Goal: Task Accomplishment & Management: Manage account settings

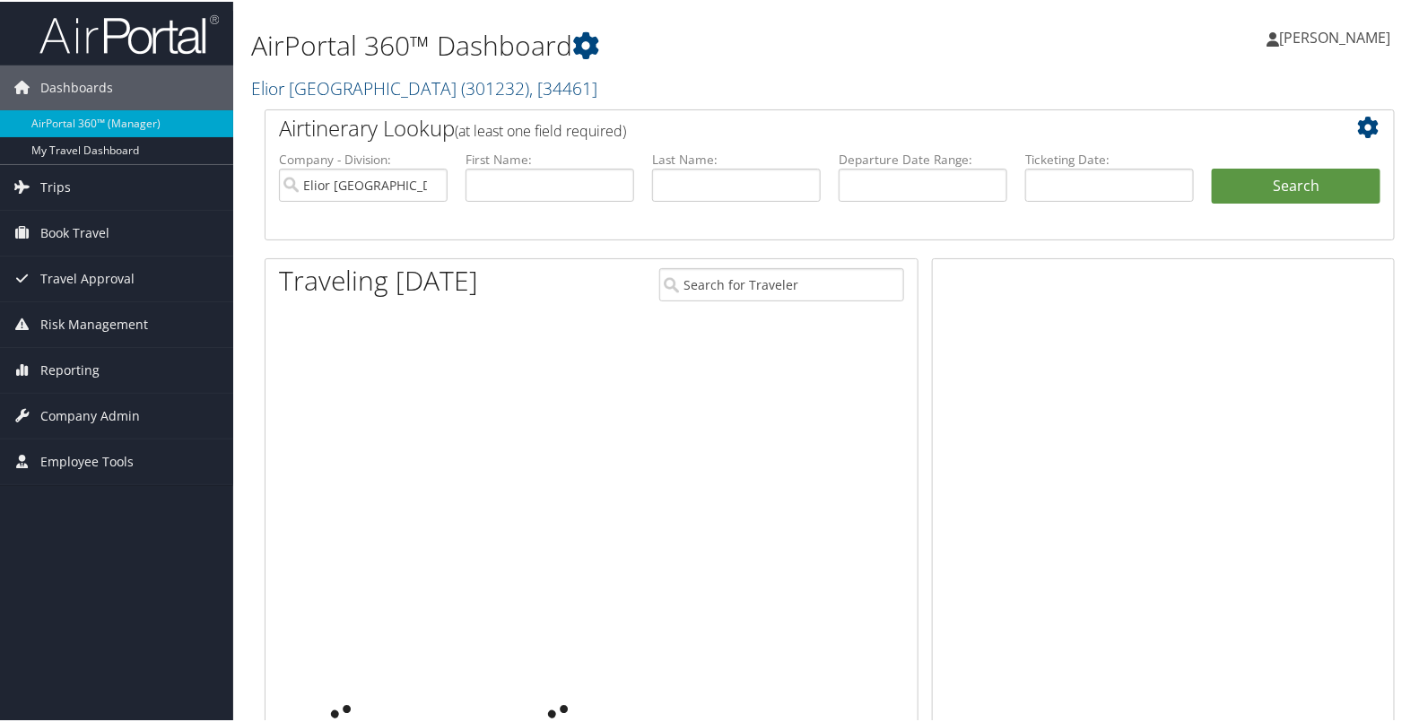
click at [81, 395] on span "Company Admin" at bounding box center [90, 414] width 100 height 45
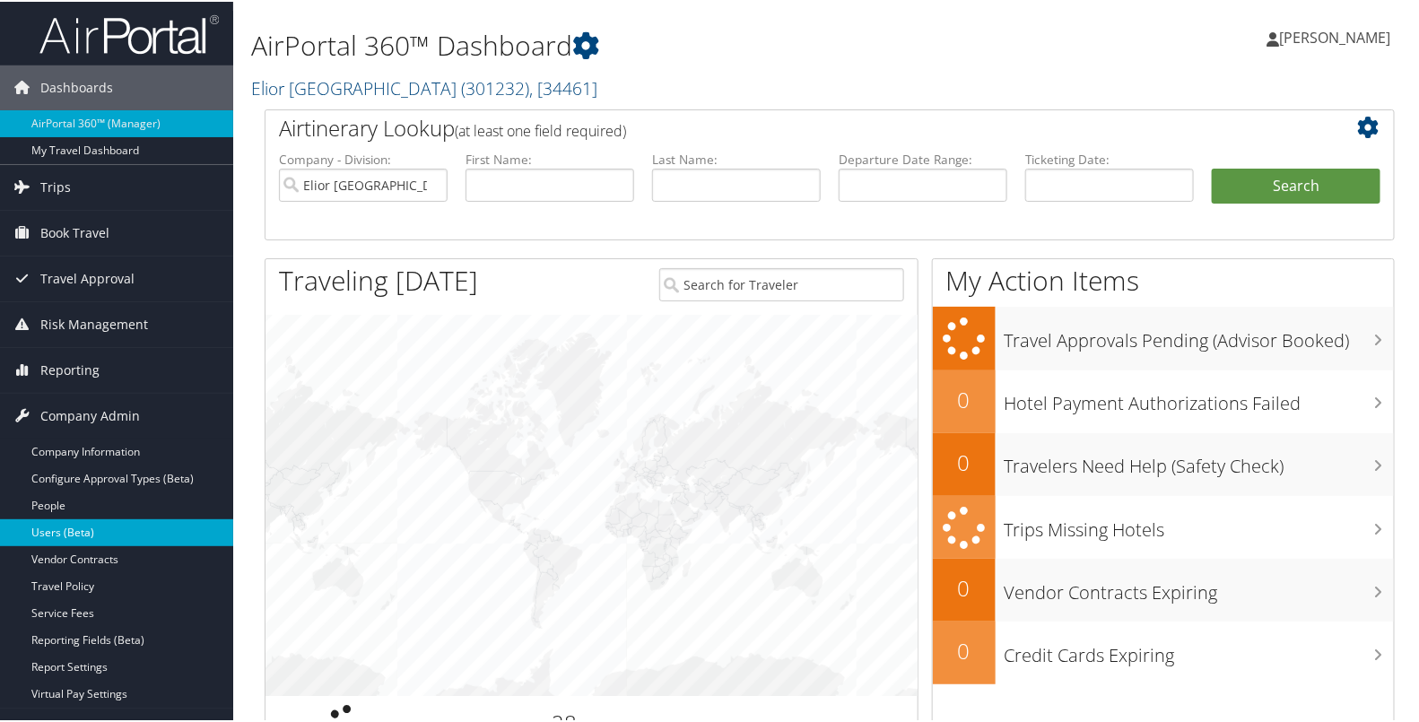
click at [105, 527] on link "Users (Beta)" at bounding box center [116, 531] width 233 height 27
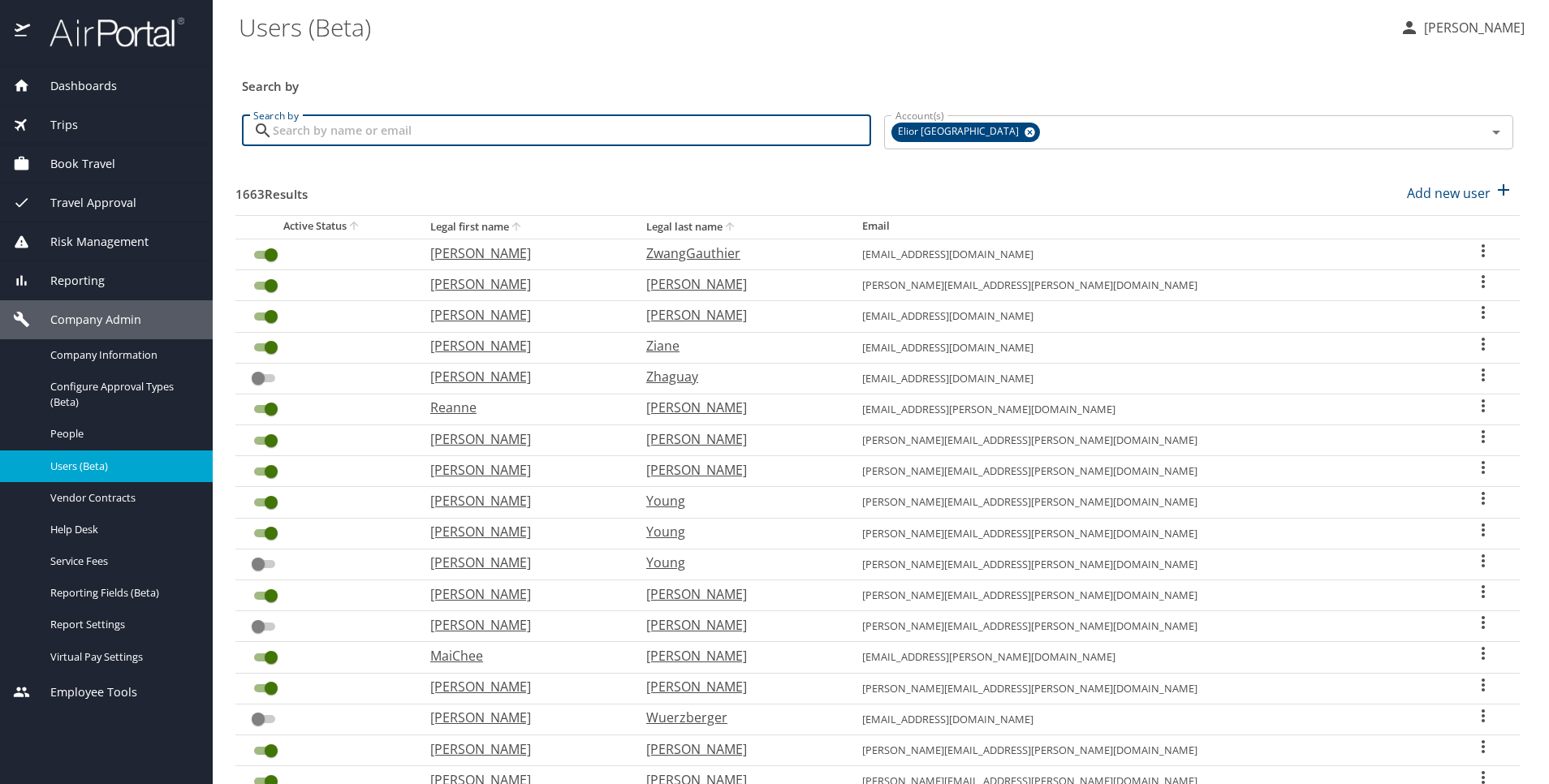
click at [563, 125] on input "Search by" at bounding box center [571, 130] width 598 height 31
type input "[PERSON_NAME]"
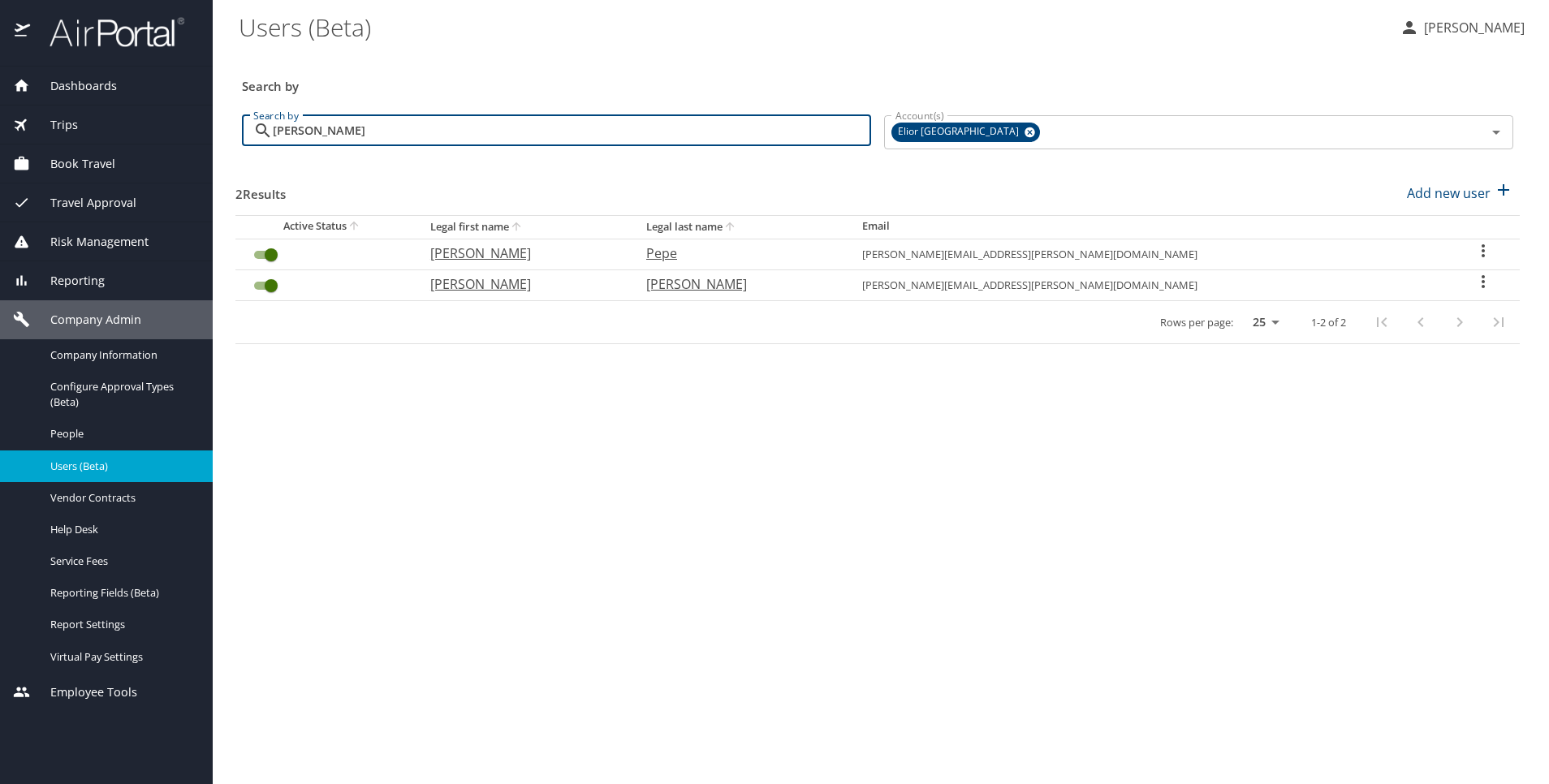
click at [1478, 282] on icon "User Search Table" at bounding box center [1483, 282] width 20 height 20
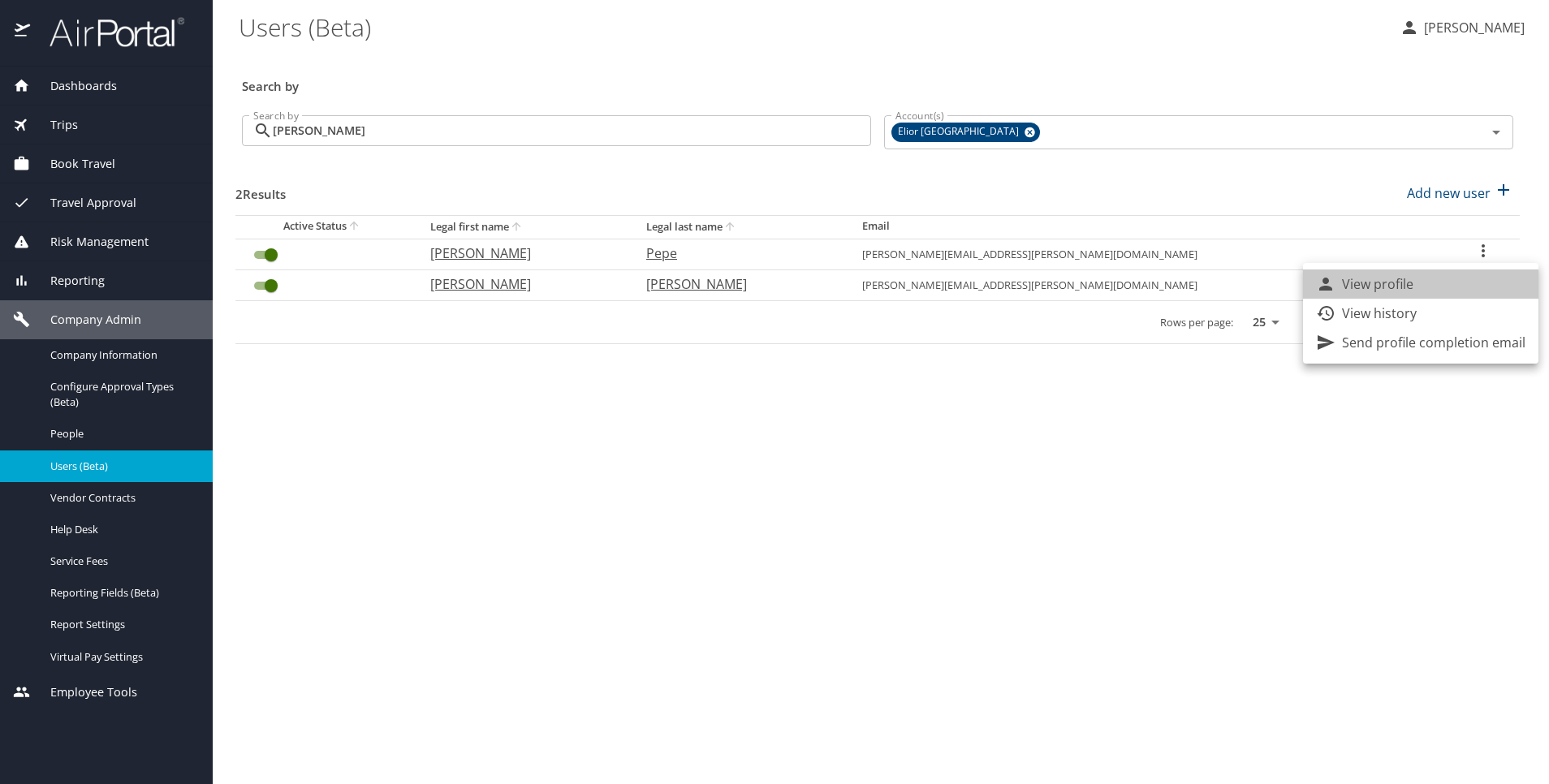
click at [1440, 280] on li "View profile" at bounding box center [1421, 284] width 235 height 29
select select "US"
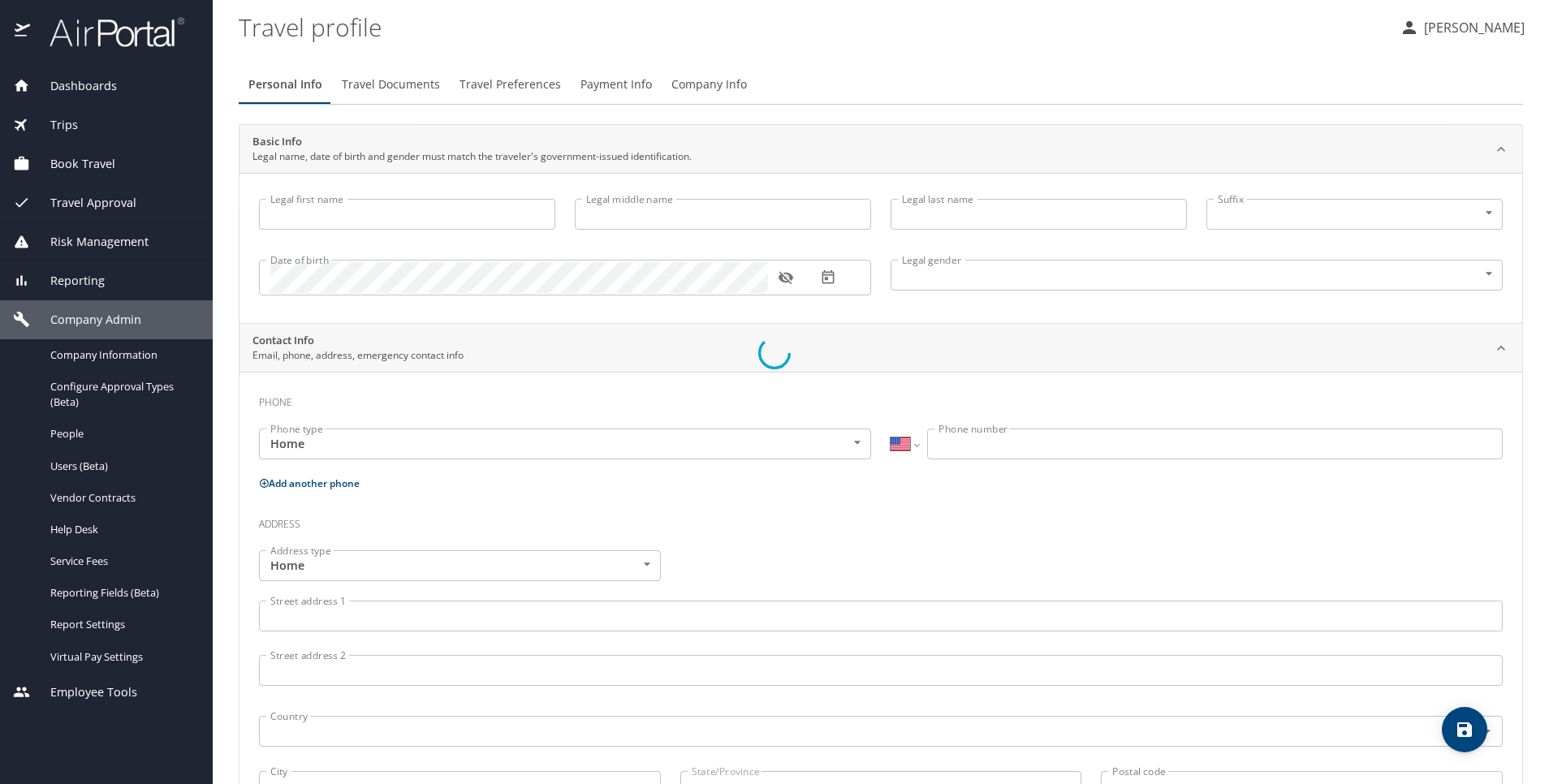
type input "[PERSON_NAME]"
type input "[DEMOGRAPHIC_DATA]"
type input "[PERSON_NAME]"
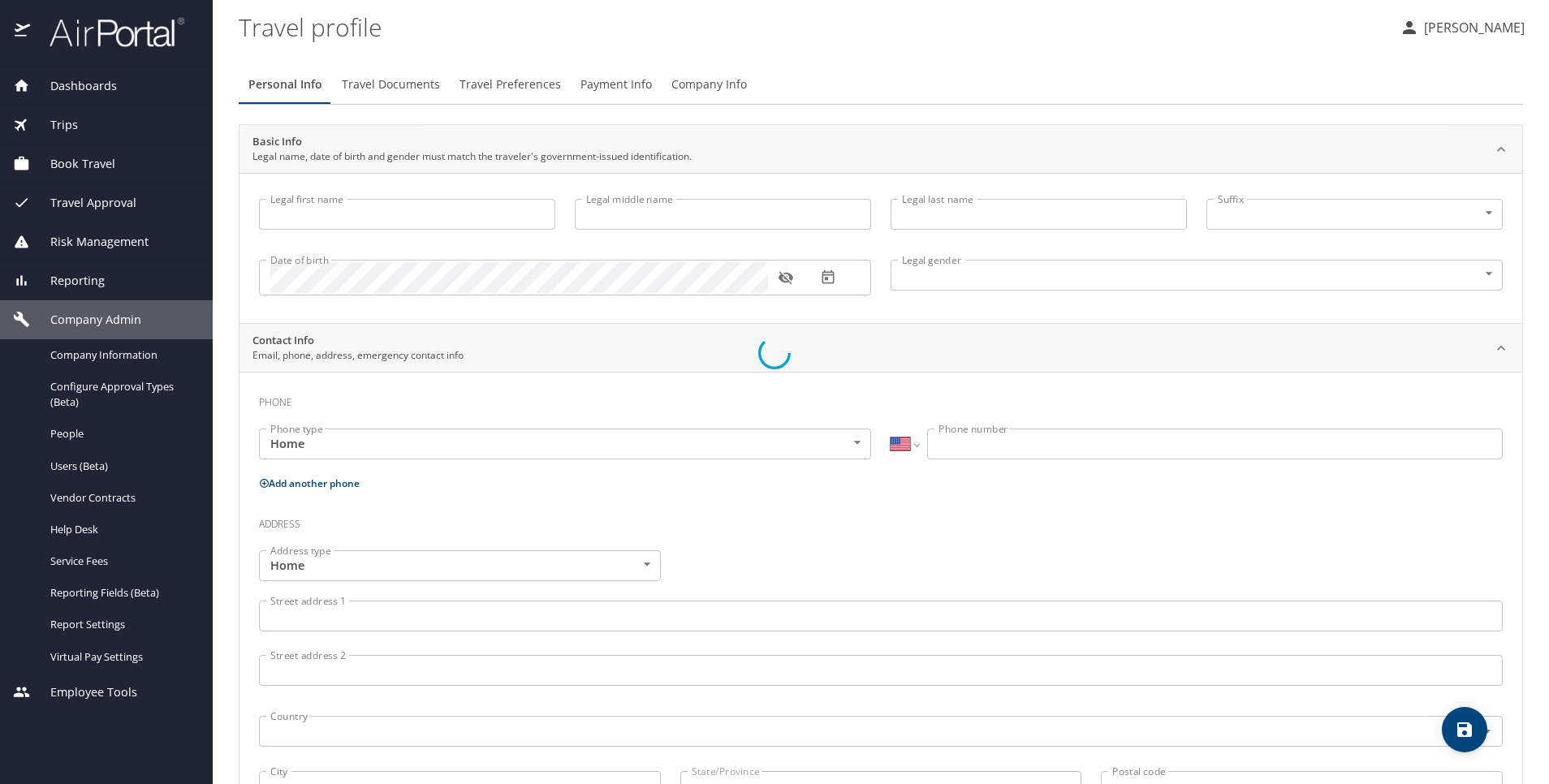
type input "[PERSON_NAME]"
type input "[PHONE_NUMBER]"
select select "US"
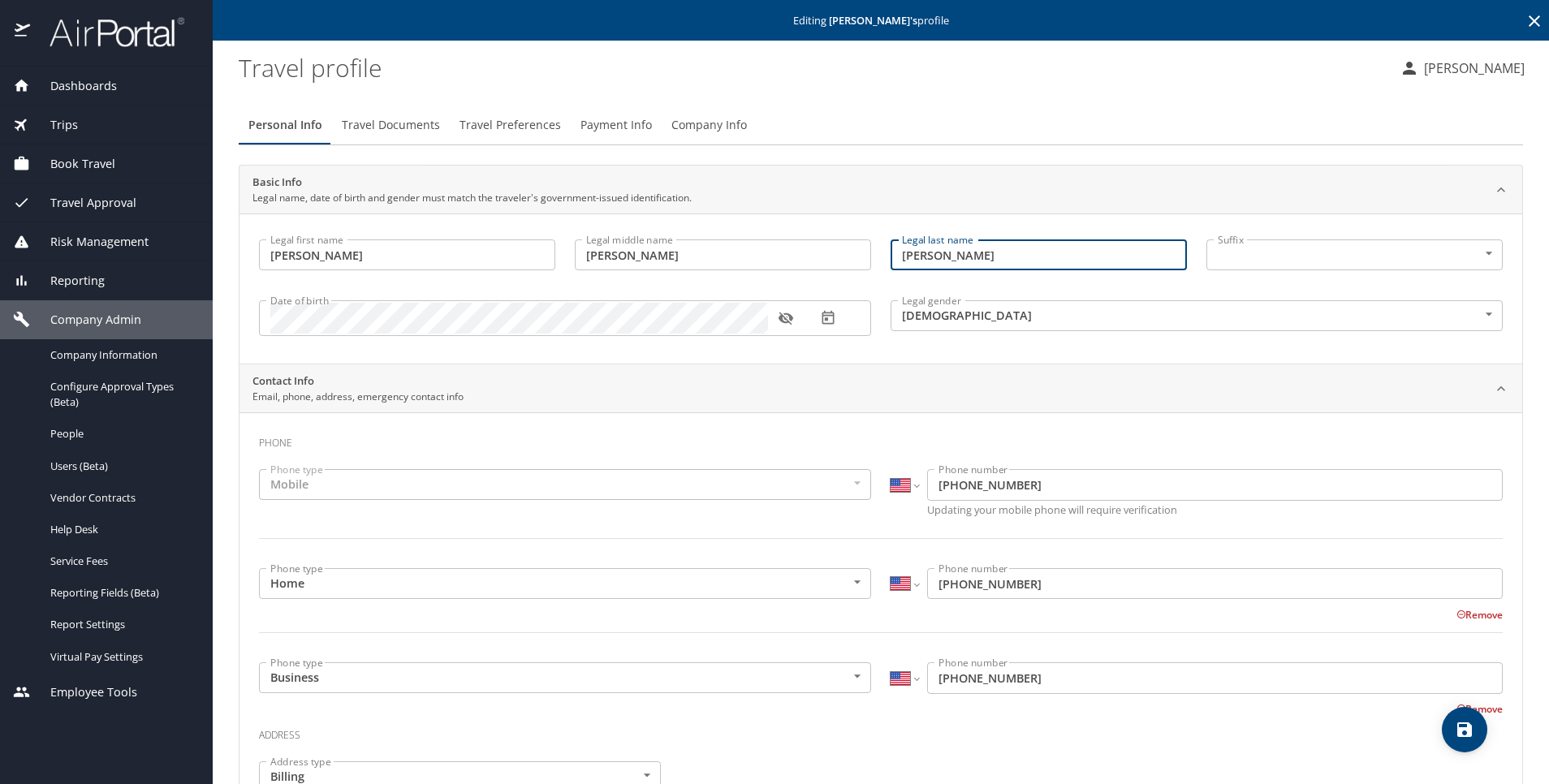
click at [992, 252] on input "[PERSON_NAME]" at bounding box center [1038, 255] width 296 height 31
type input "[PERSON_NAME]"
click at [649, 250] on input "[PERSON_NAME]" at bounding box center [722, 255] width 296 height 31
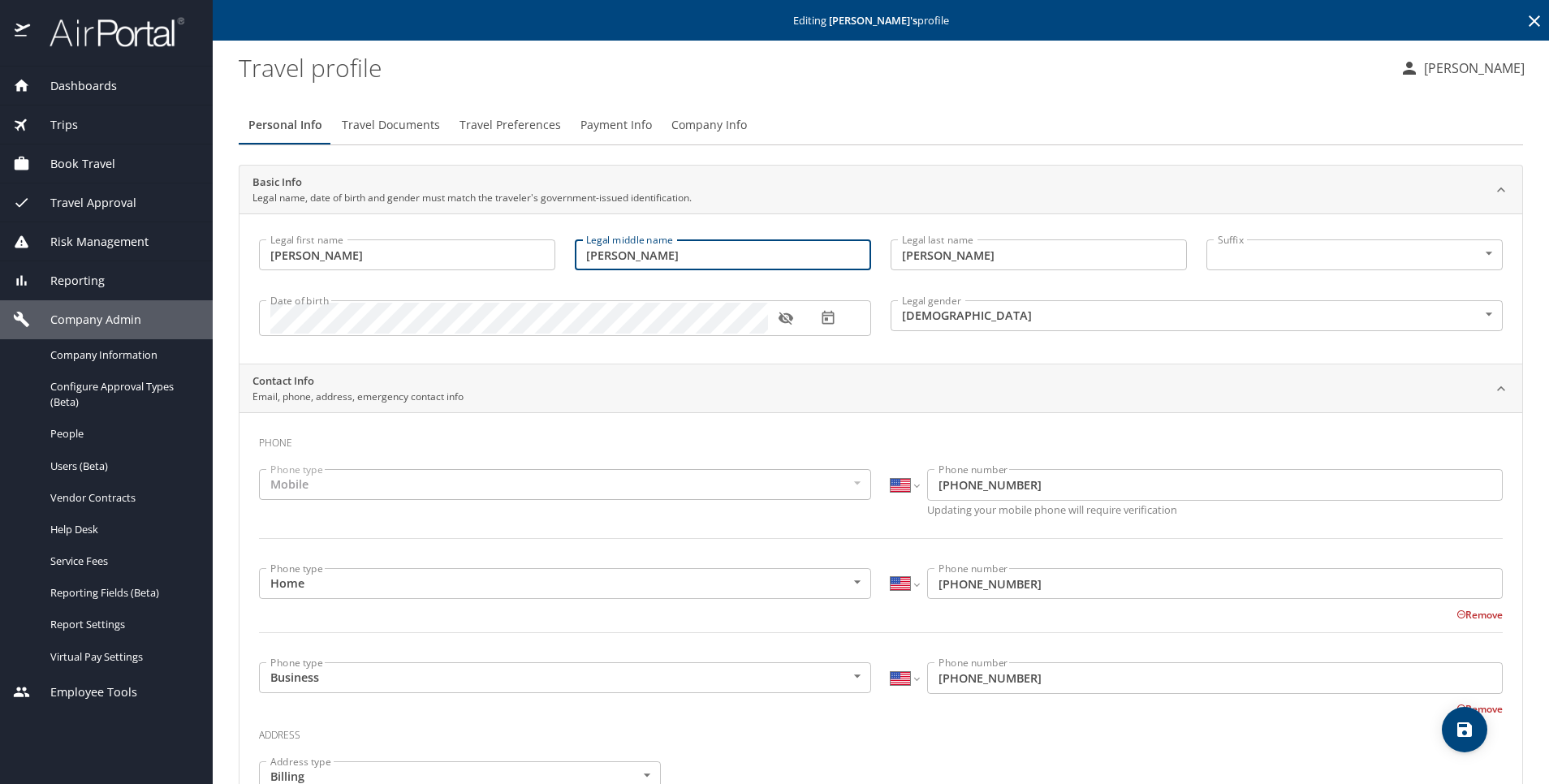
click at [649, 250] on input "[PERSON_NAME]" at bounding box center [722, 255] width 296 height 31
type input "[PERSON_NAME]"
click at [1459, 715] on button "save" at bounding box center [1464, 729] width 45 height 45
select select "US"
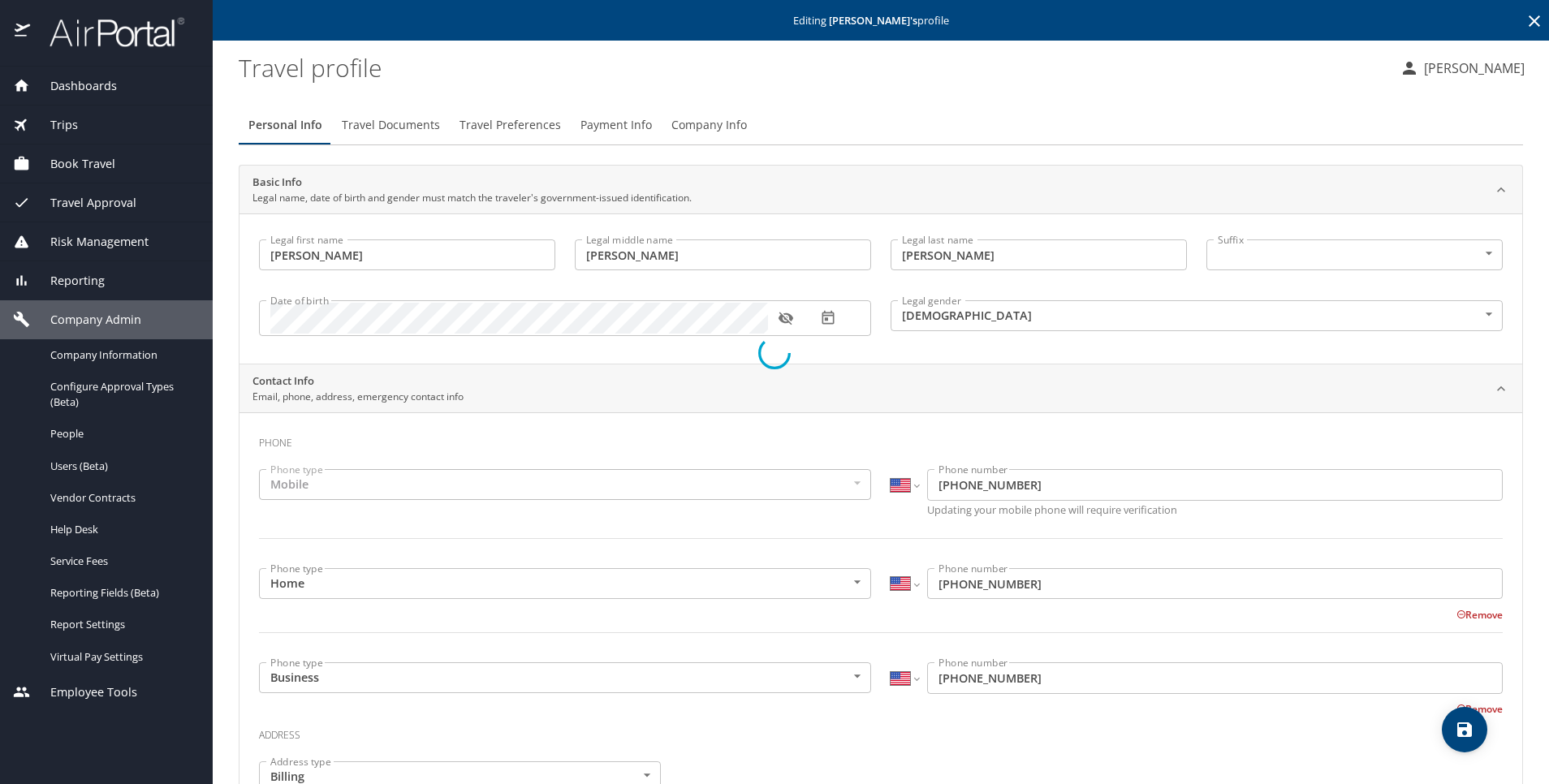
select select "US"
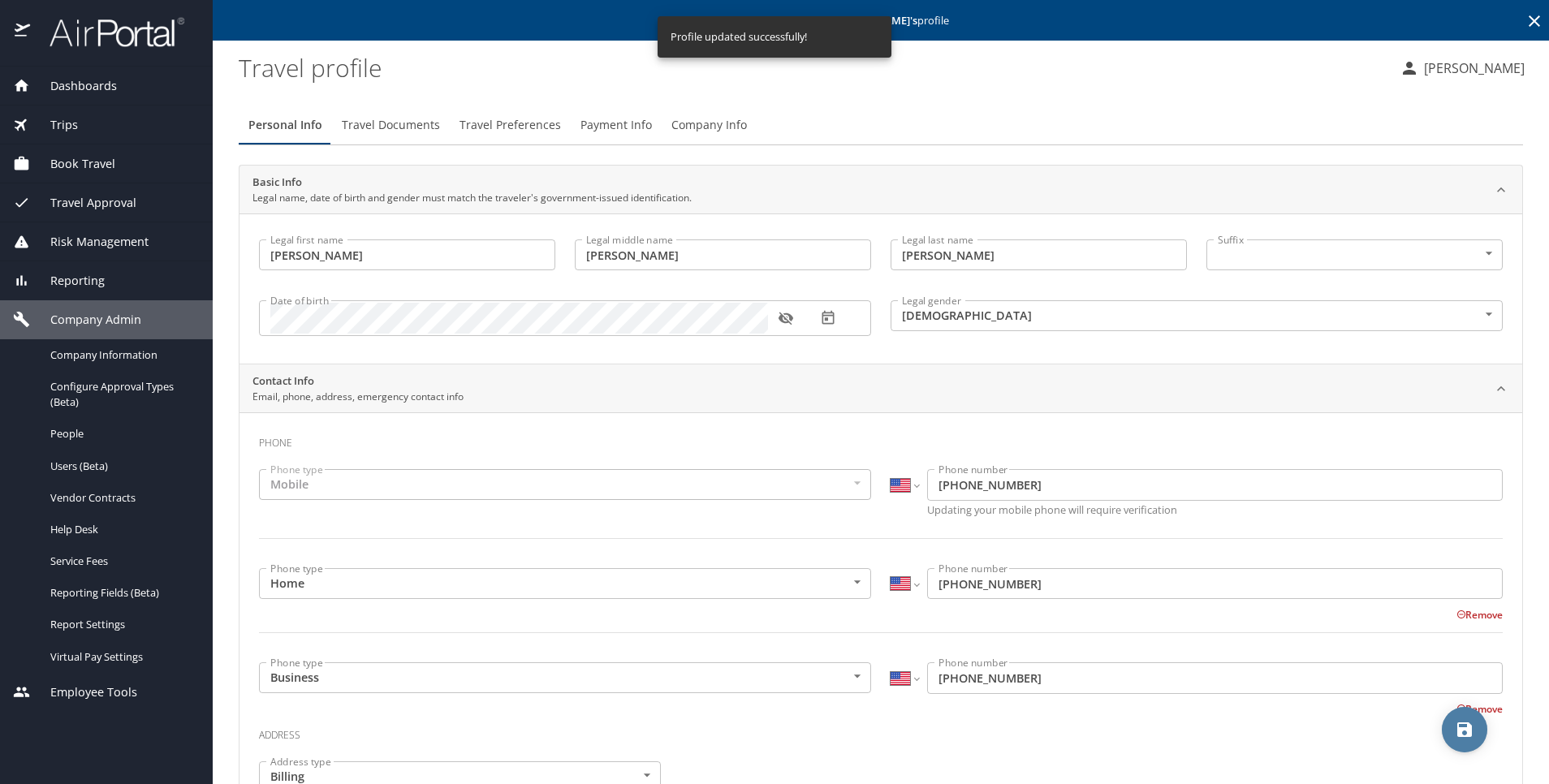
click at [1461, 731] on icon "save" at bounding box center [1464, 729] width 14 height 14
